Goal: Check status: Check status

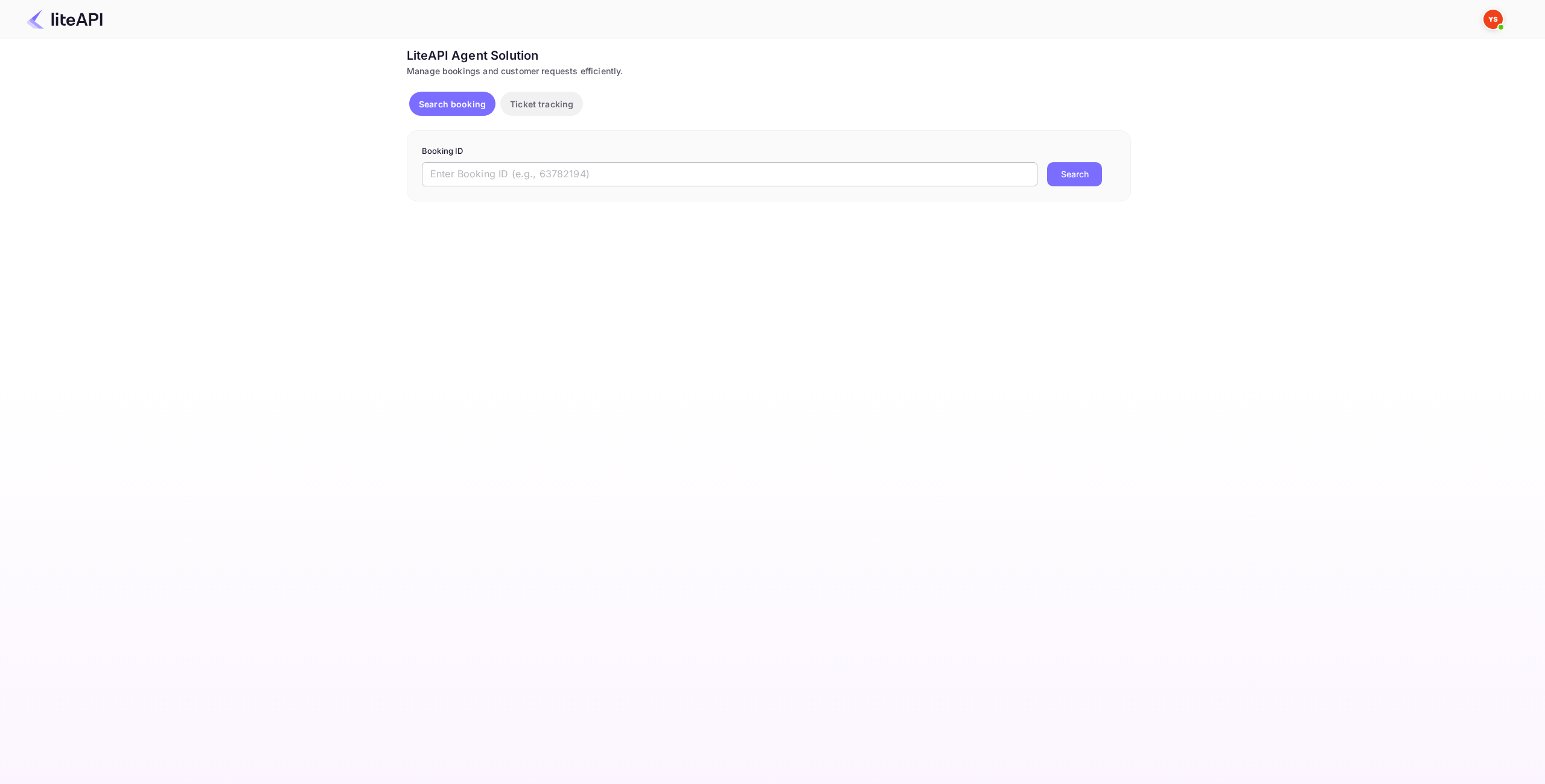
drag, startPoint x: 0, startPoint y: 0, endPoint x: 677, endPoint y: 171, distance: 698.3
click at [667, 171] on input "text" at bounding box center [730, 174] width 615 height 24
paste input "321644513"
click at [1088, 181] on button "Search" at bounding box center [1074, 174] width 55 height 24
drag, startPoint x: 329, startPoint y: 160, endPoint x: 306, endPoint y: 160, distance: 23.0
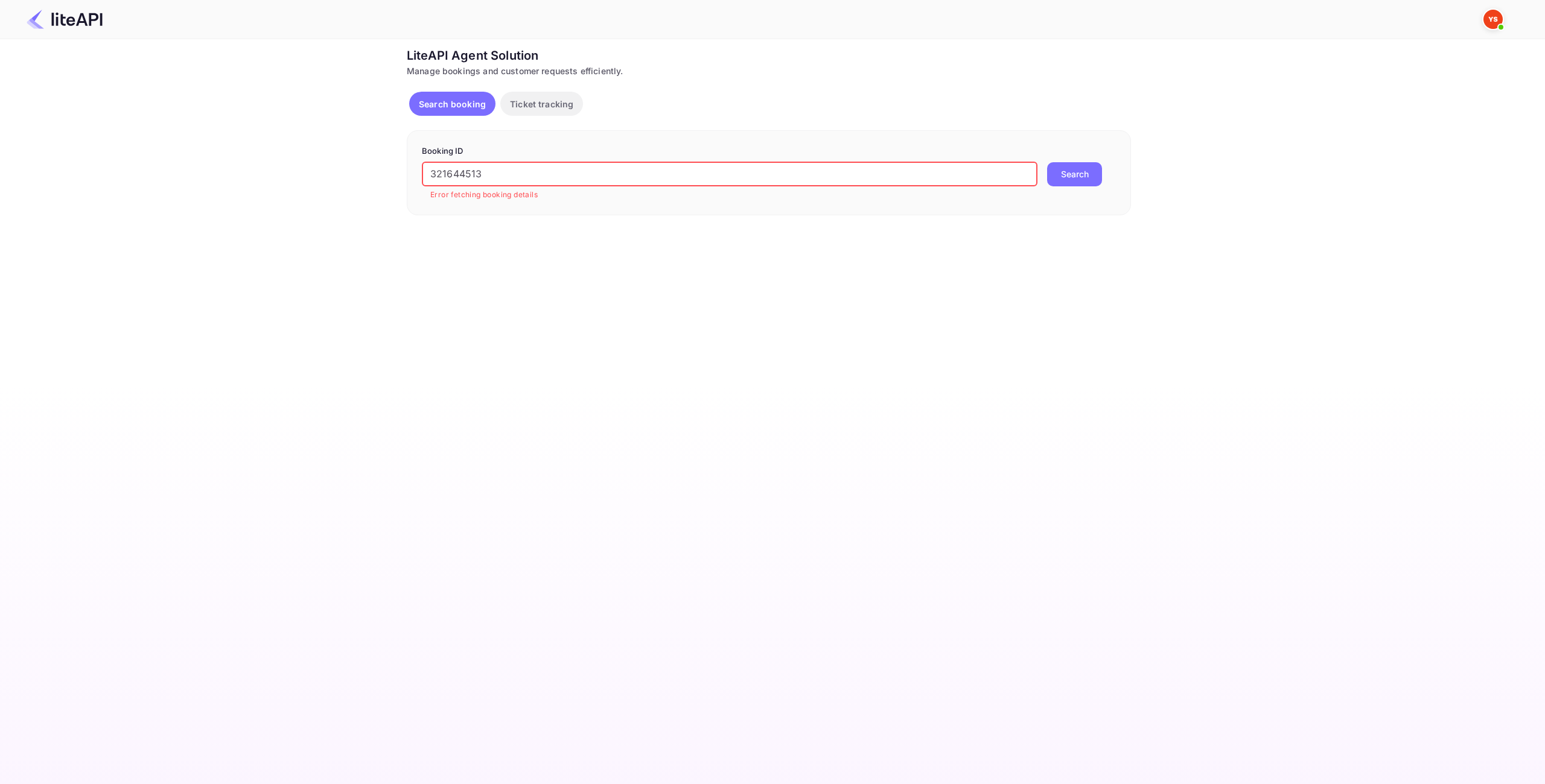
click at [295, 157] on div "Ticket Affiliate URL [URL][DOMAIN_NAME] Business partner name Nuitee Travel Cus…" at bounding box center [769, 131] width 1509 height 169
paste input "894210"
type input "8942103"
click at [1068, 166] on button "Search" at bounding box center [1074, 174] width 55 height 24
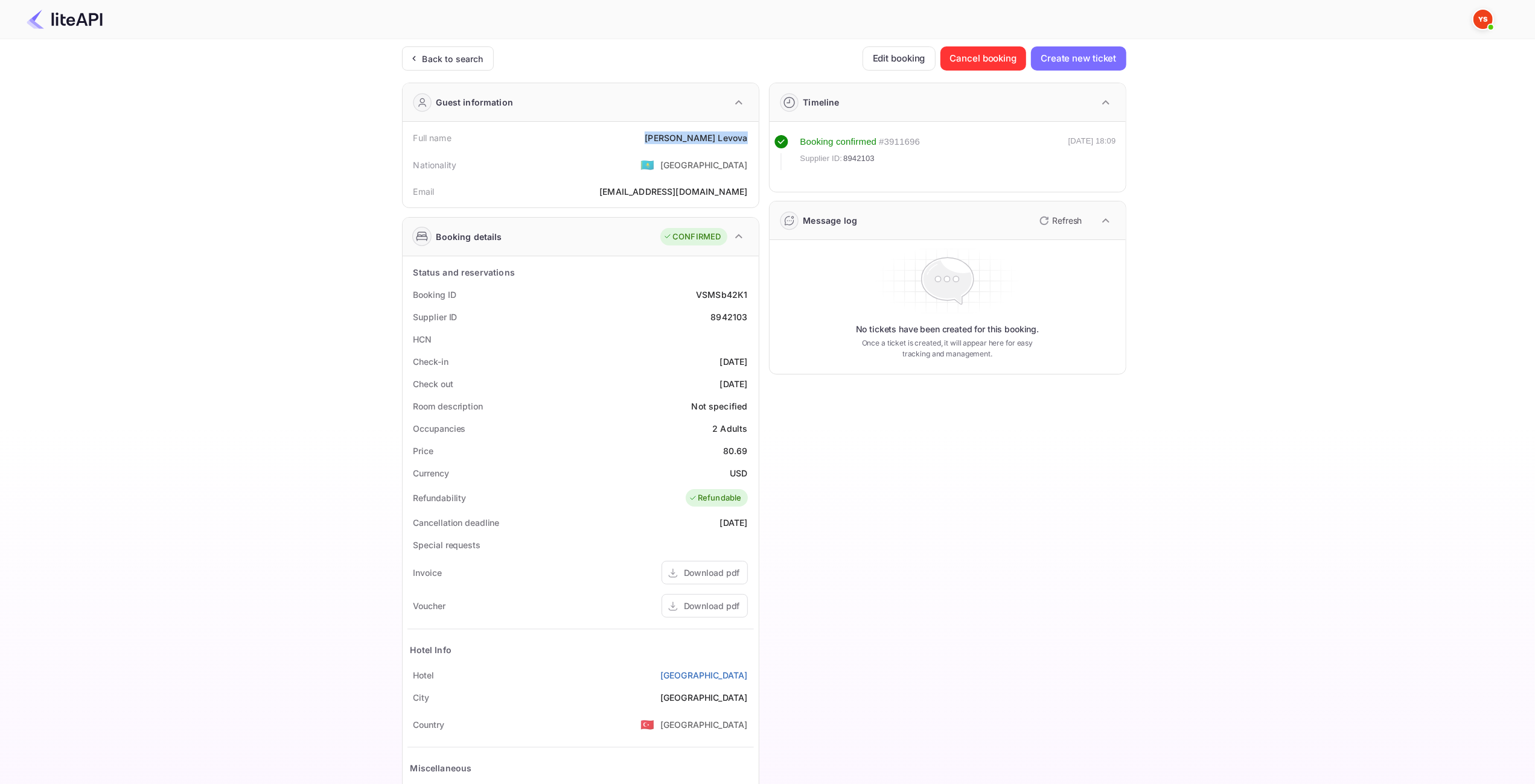
drag, startPoint x: 755, startPoint y: 140, endPoint x: 703, endPoint y: 139, distance: 52.0
click at [699, 139] on div "Full name [PERSON_NAME] Nationality 🇰🇿 [DEMOGRAPHIC_DATA] Email [EMAIL_ADDRESS]…" at bounding box center [580, 164] width 356 height 86
copy div "[PERSON_NAME]"
click at [735, 450] on div "80.69" at bounding box center [735, 451] width 25 height 13
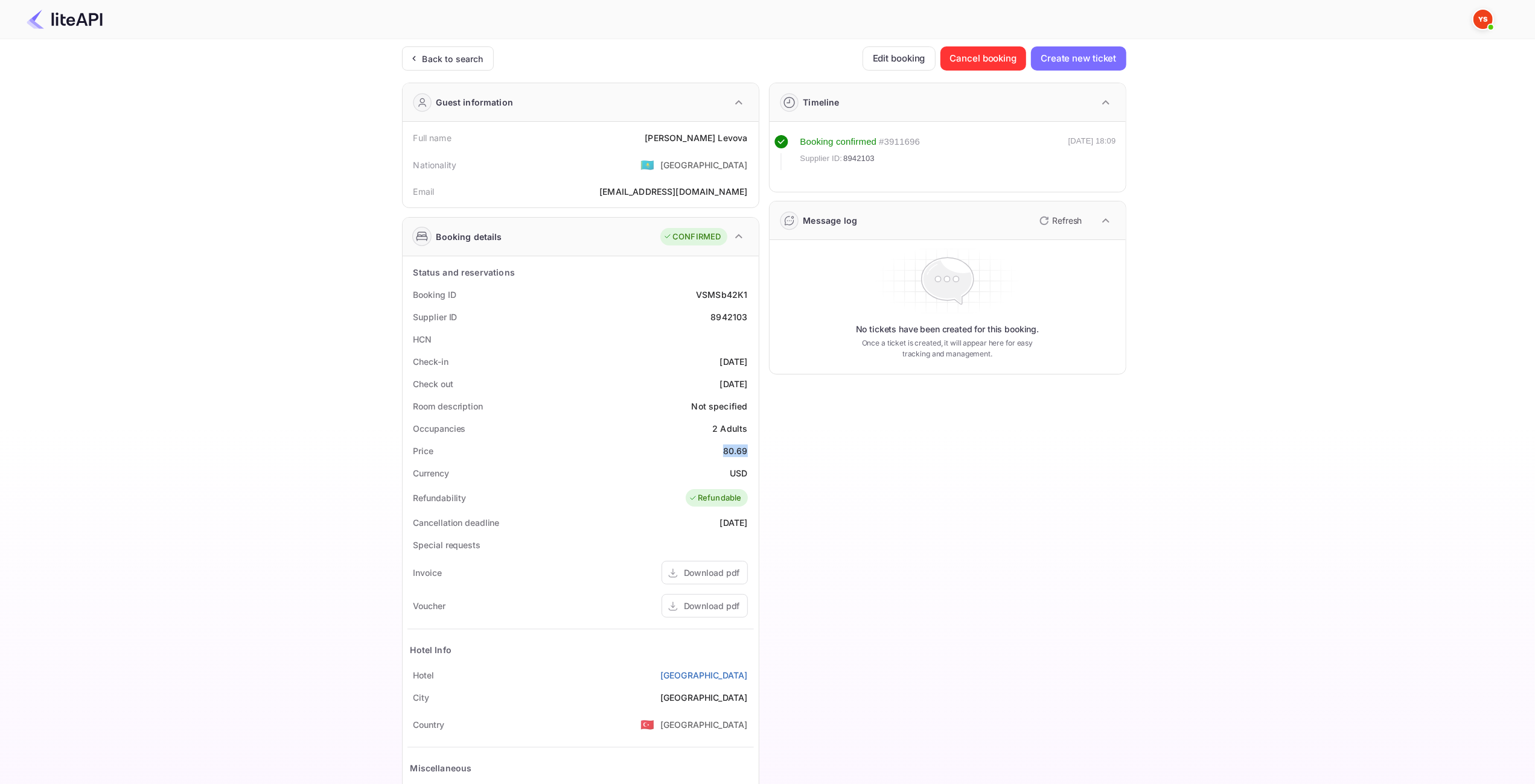
copy div "80.69"
